Goal: Obtain resource: Download file/media

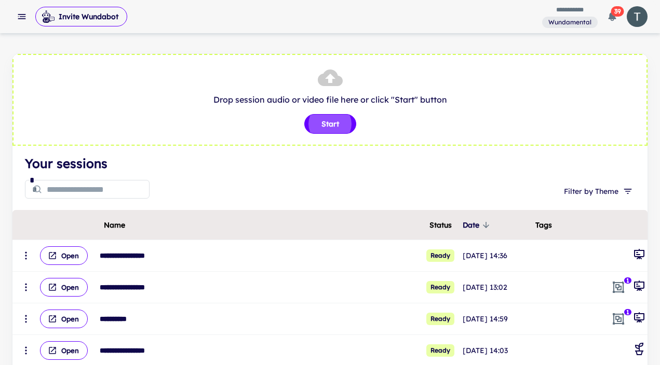
scroll to position [48, 0]
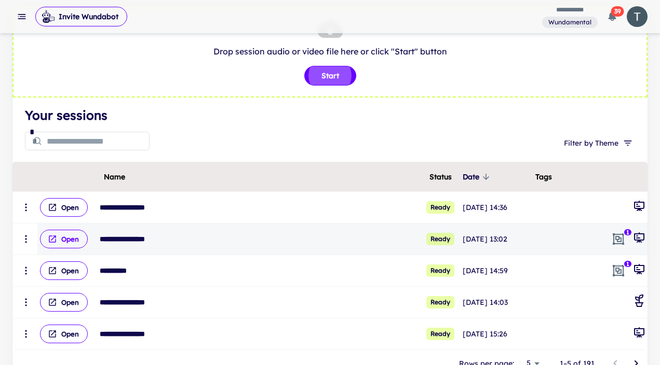
click at [56, 237] on icon "scrollable content" at bounding box center [52, 239] width 9 height 9
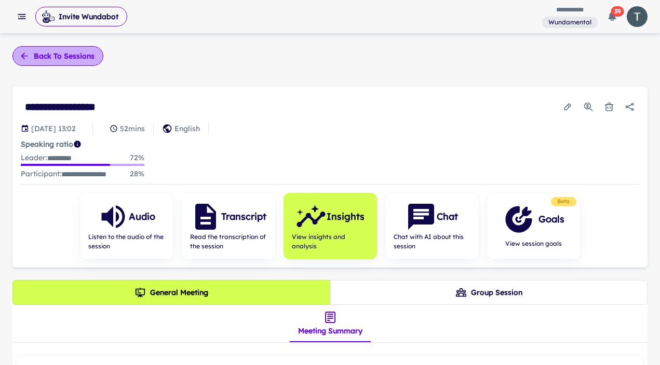
click at [56, 64] on button "Back to sessions" at bounding box center [57, 56] width 91 height 20
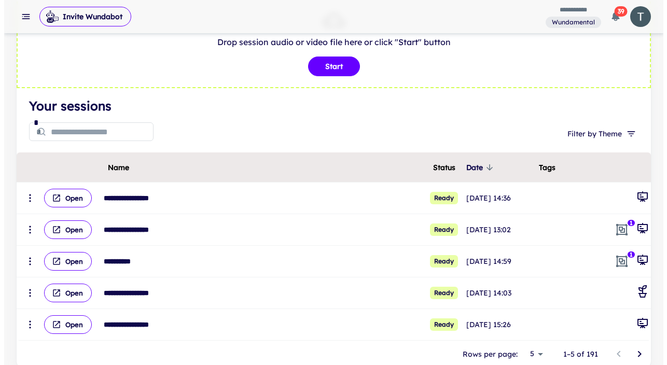
scroll to position [58, 0]
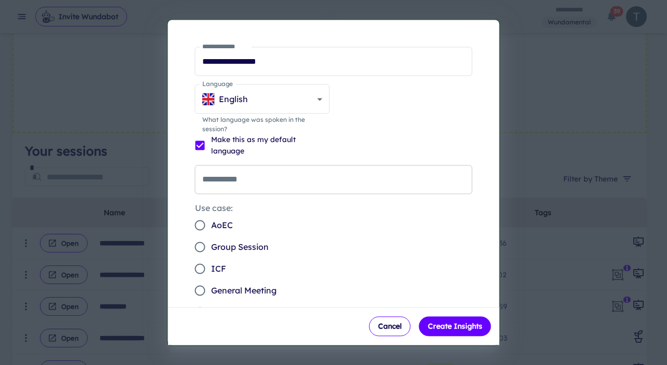
click at [289, 184] on input "**********" at bounding box center [334, 179] width 278 height 29
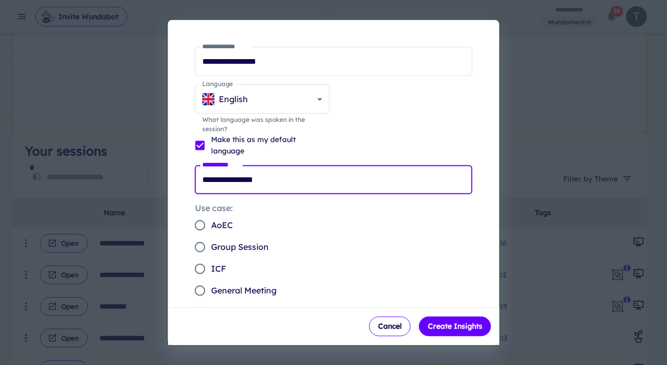
type input "**********"
click at [419, 317] on button "Create Insights" at bounding box center [455, 327] width 72 height 20
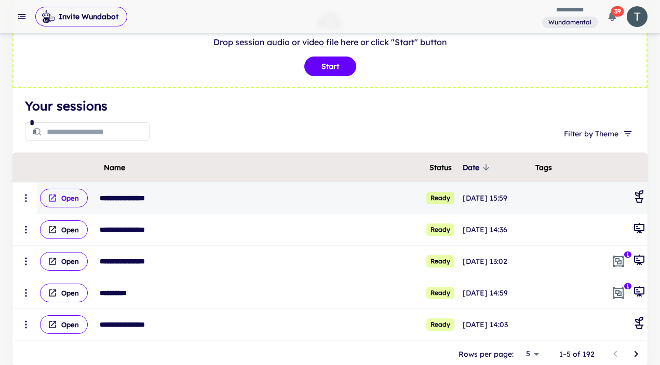
click at [59, 199] on button "Open" at bounding box center [64, 198] width 48 height 19
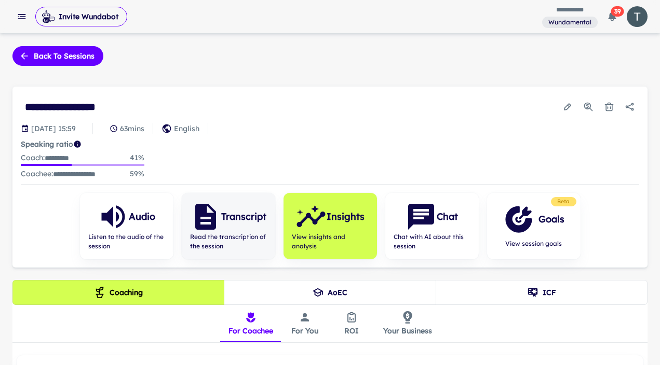
click at [230, 228] on div "Transcript" at bounding box center [228, 216] width 76 height 31
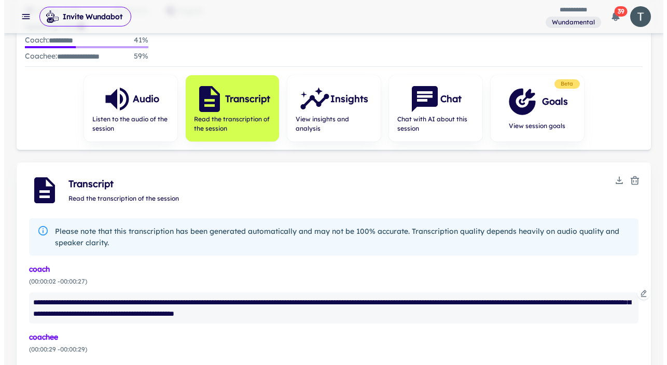
scroll to position [215, 0]
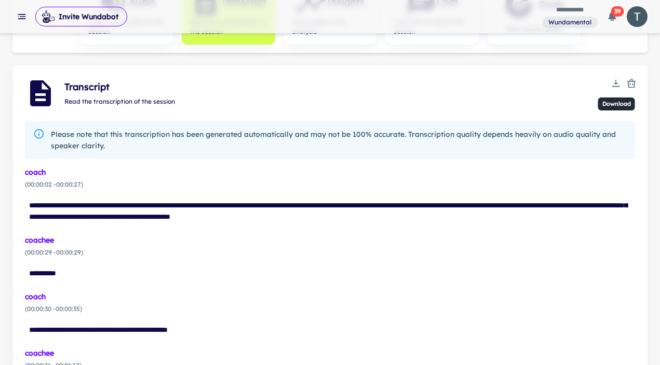
click at [614, 83] on icon "Download" at bounding box center [615, 84] width 4 height 2
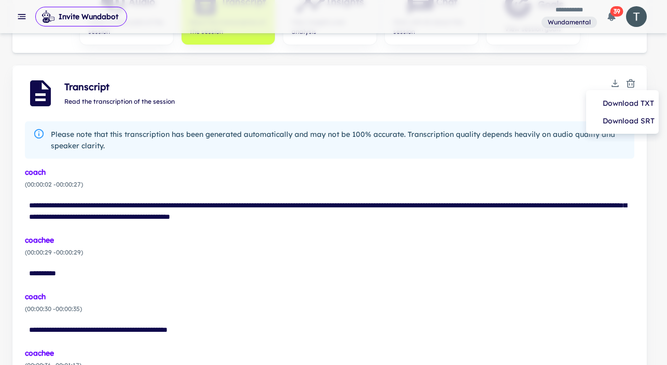
click at [617, 105] on li "Download TXT" at bounding box center [622, 103] width 64 height 18
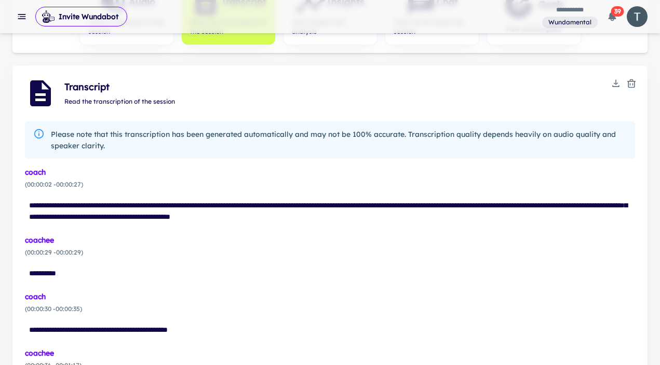
click at [18, 12] on icon "button" at bounding box center [22, 16] width 10 height 10
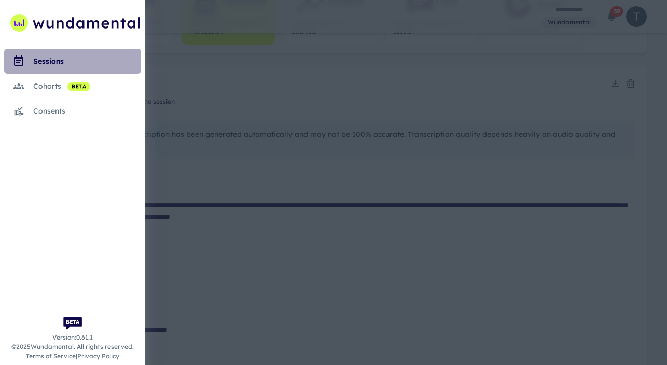
click at [58, 62] on div "sessions" at bounding box center [87, 61] width 108 height 11
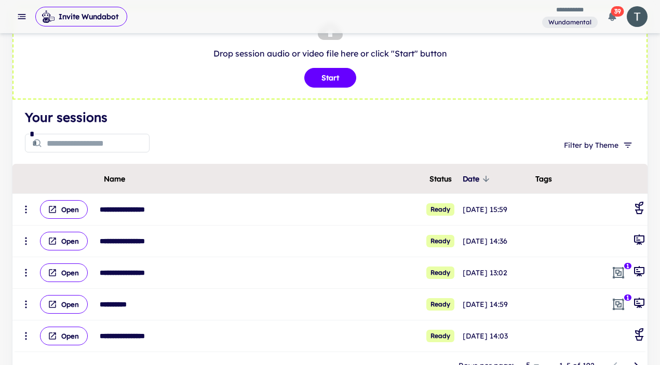
scroll to position [59, 0]
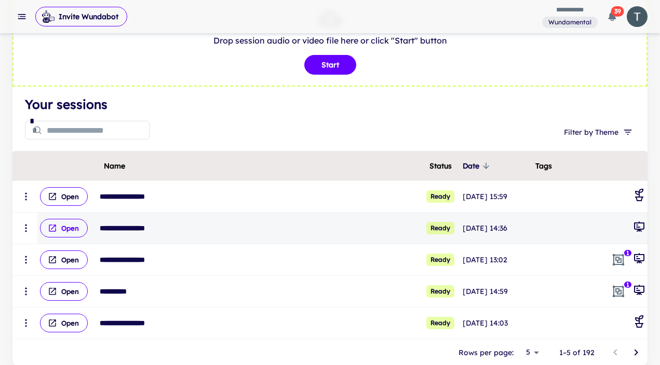
click at [63, 224] on button "Open" at bounding box center [64, 228] width 48 height 19
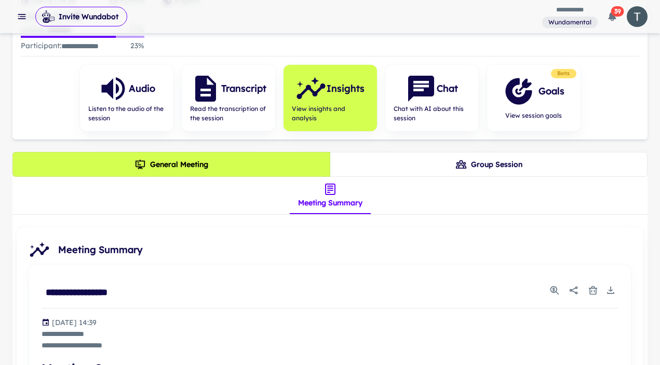
scroll to position [108, 0]
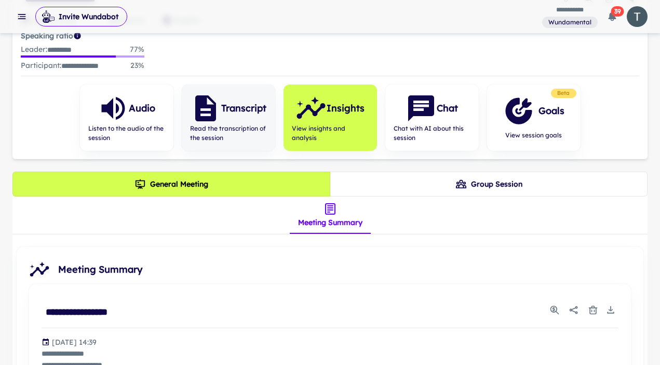
click at [243, 109] on h6 "Transcript" at bounding box center [243, 108] width 45 height 15
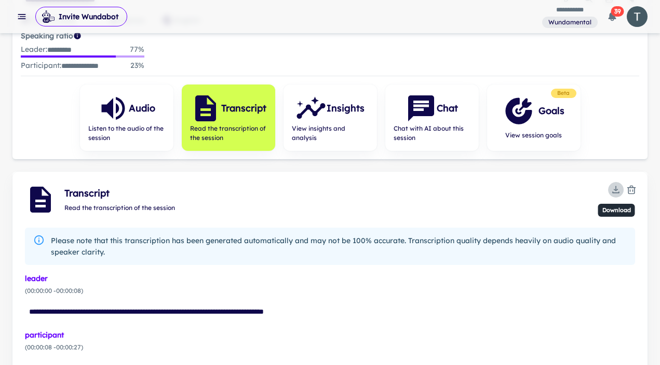
click at [619, 188] on icon "Download" at bounding box center [615, 190] width 10 height 10
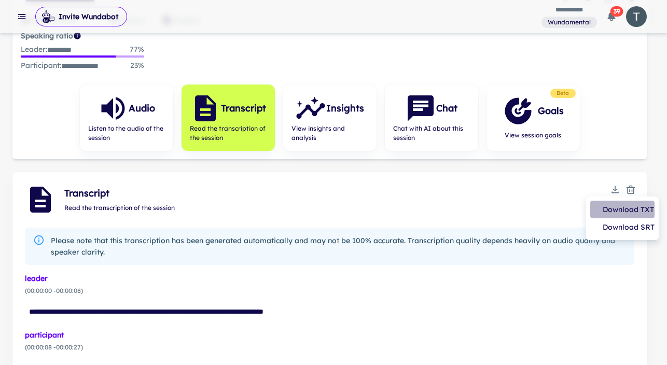
click at [626, 209] on li "Download TXT" at bounding box center [622, 210] width 64 height 18
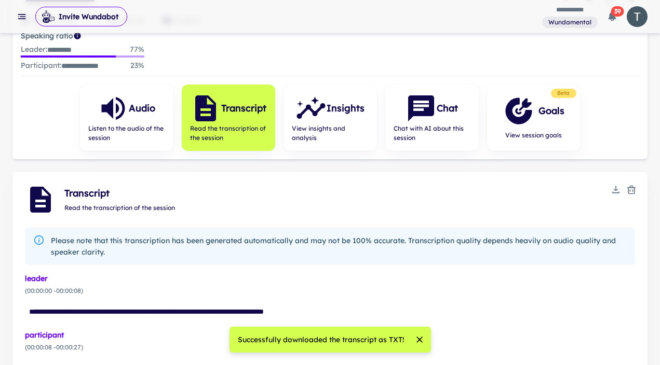
click at [623, 76] on div "**********" at bounding box center [329, 68] width 635 height 181
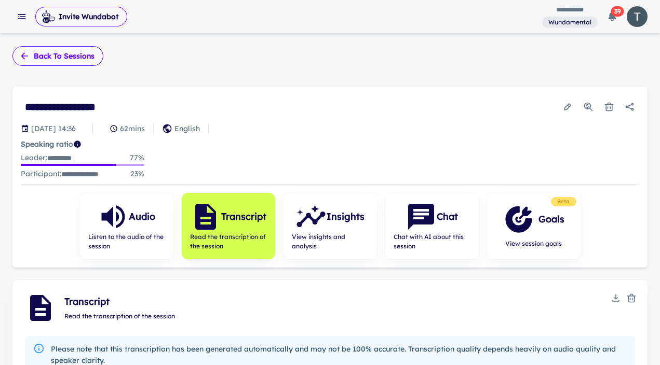
click at [41, 56] on button "Back to sessions" at bounding box center [57, 56] width 91 height 20
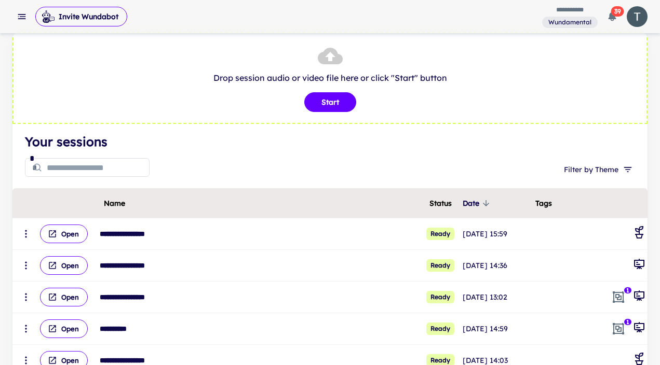
scroll to position [38, 0]
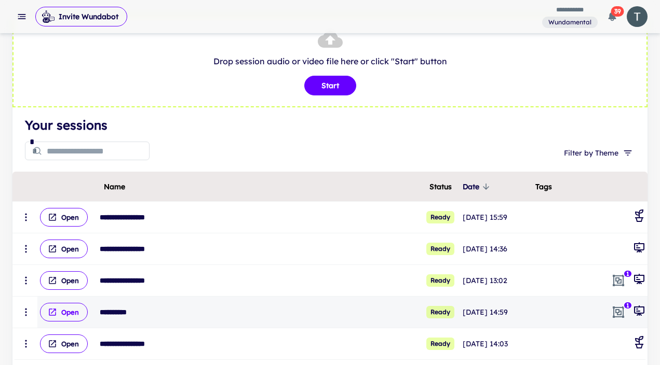
click at [75, 316] on button "Open" at bounding box center [64, 312] width 48 height 19
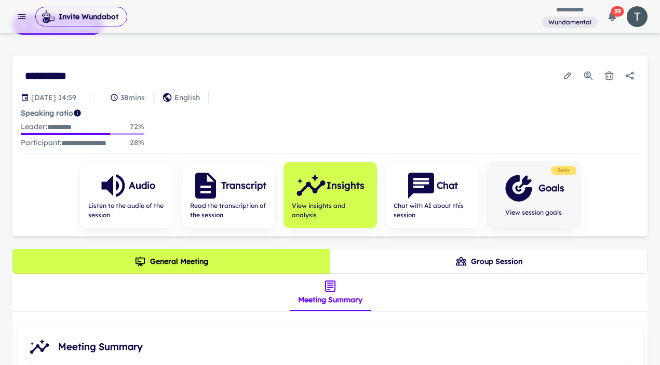
scroll to position [32, 0]
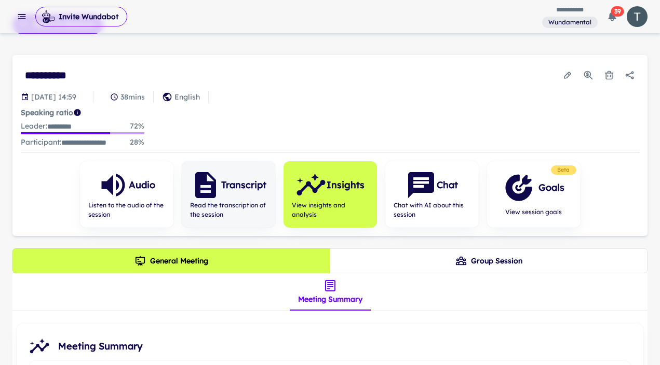
click at [254, 201] on div "Transcript" at bounding box center [228, 185] width 76 height 31
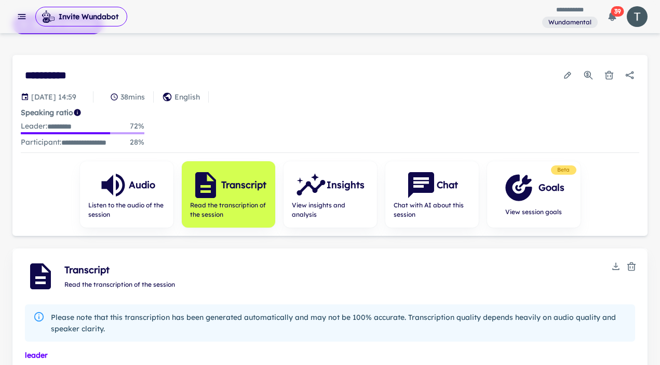
click at [613, 272] on icon "Download" at bounding box center [615, 267] width 10 height 10
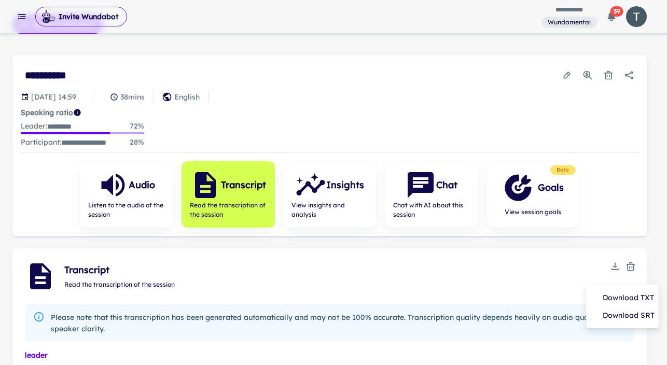
click at [629, 298] on li "Download TXT" at bounding box center [622, 298] width 64 height 18
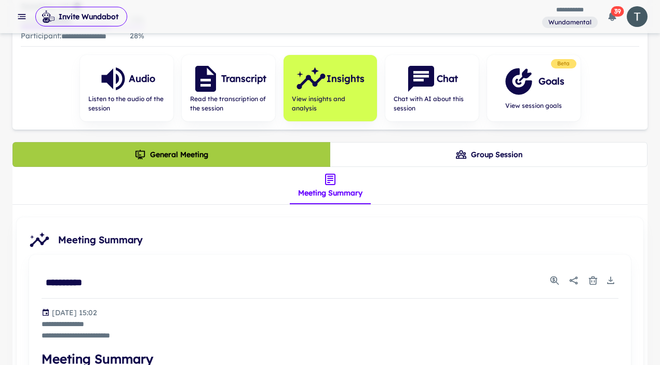
scroll to position [223, 0]
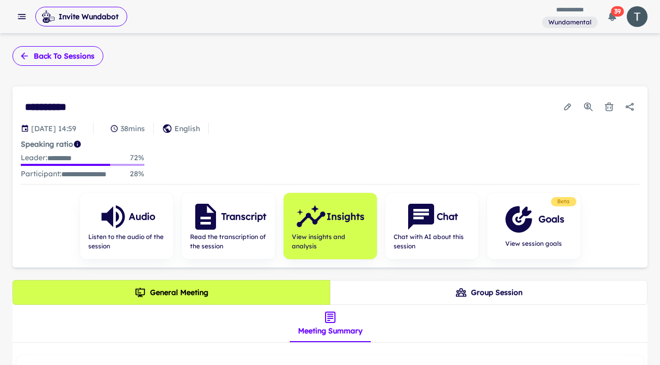
click at [65, 61] on button "Back to sessions" at bounding box center [57, 56] width 91 height 20
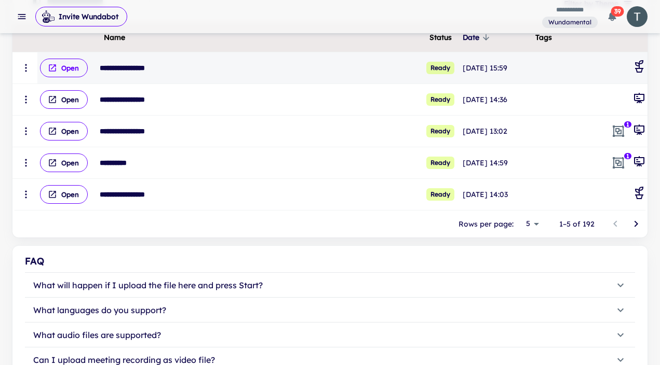
scroll to position [172, 0]
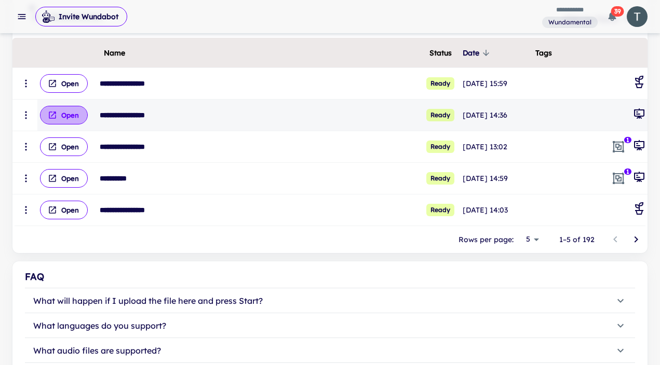
click at [56, 114] on icon "scrollable content" at bounding box center [52, 115] width 9 height 9
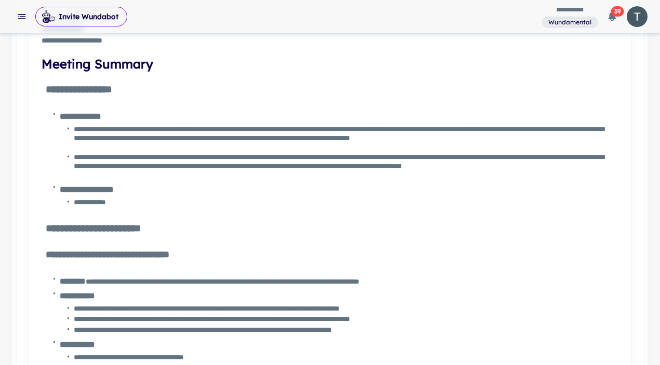
scroll to position [509, 0]
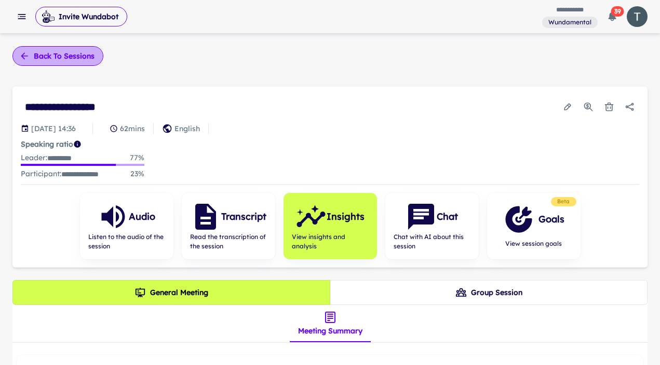
click at [76, 62] on button "Back to sessions" at bounding box center [57, 56] width 91 height 20
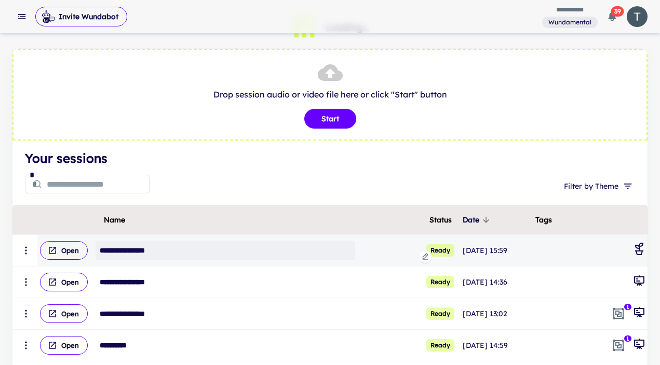
scroll to position [79, 0]
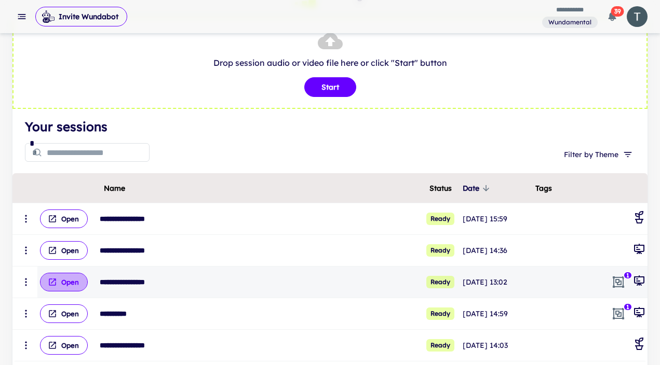
click at [66, 284] on button "Open" at bounding box center [64, 282] width 48 height 19
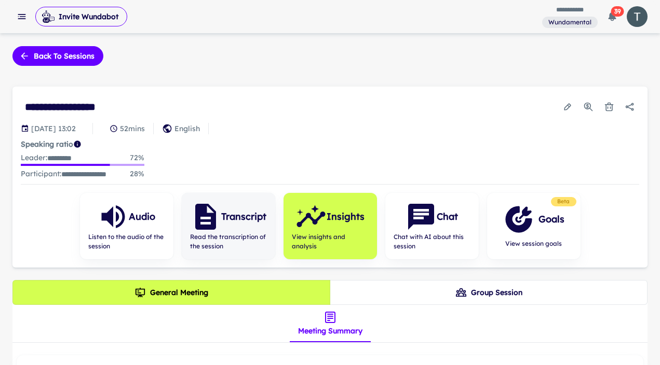
click at [255, 240] on span "Read the transcription of the session" at bounding box center [228, 241] width 77 height 19
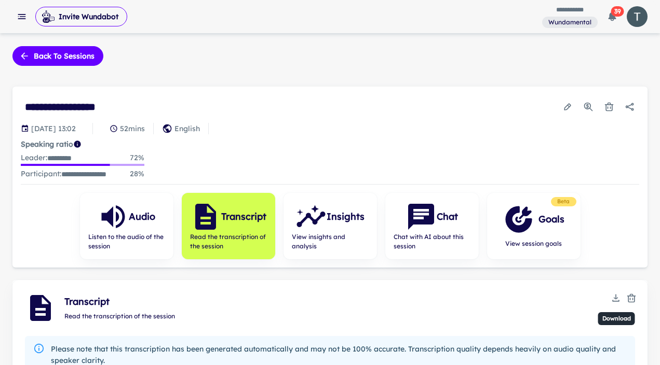
click at [619, 295] on icon "Download" at bounding box center [615, 298] width 10 height 10
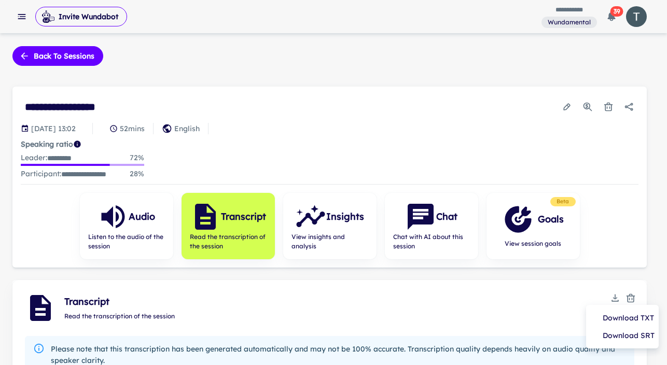
click at [620, 313] on li "Download TXT" at bounding box center [622, 318] width 64 height 18
